Goal: Task Accomplishment & Management: Use online tool/utility

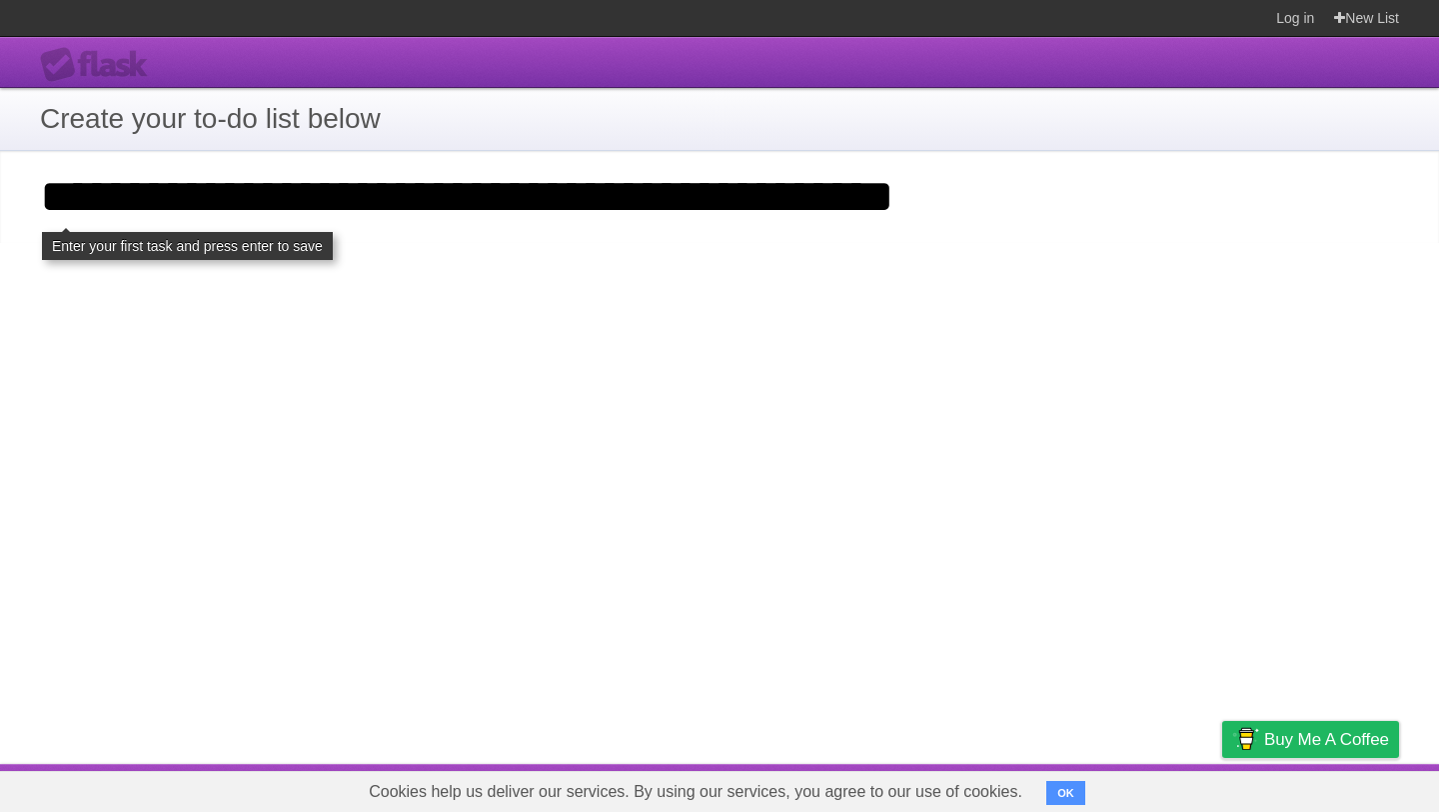
type input "**********"
click at [405, 258] on div "**********" at bounding box center [719, 400] width 1439 height 727
click at [973, 224] on input "**********" at bounding box center [719, 197] width 1439 height 92
click input "**********" at bounding box center [0, 0] width 0 height 0
